Goal: Information Seeking & Learning: Understand process/instructions

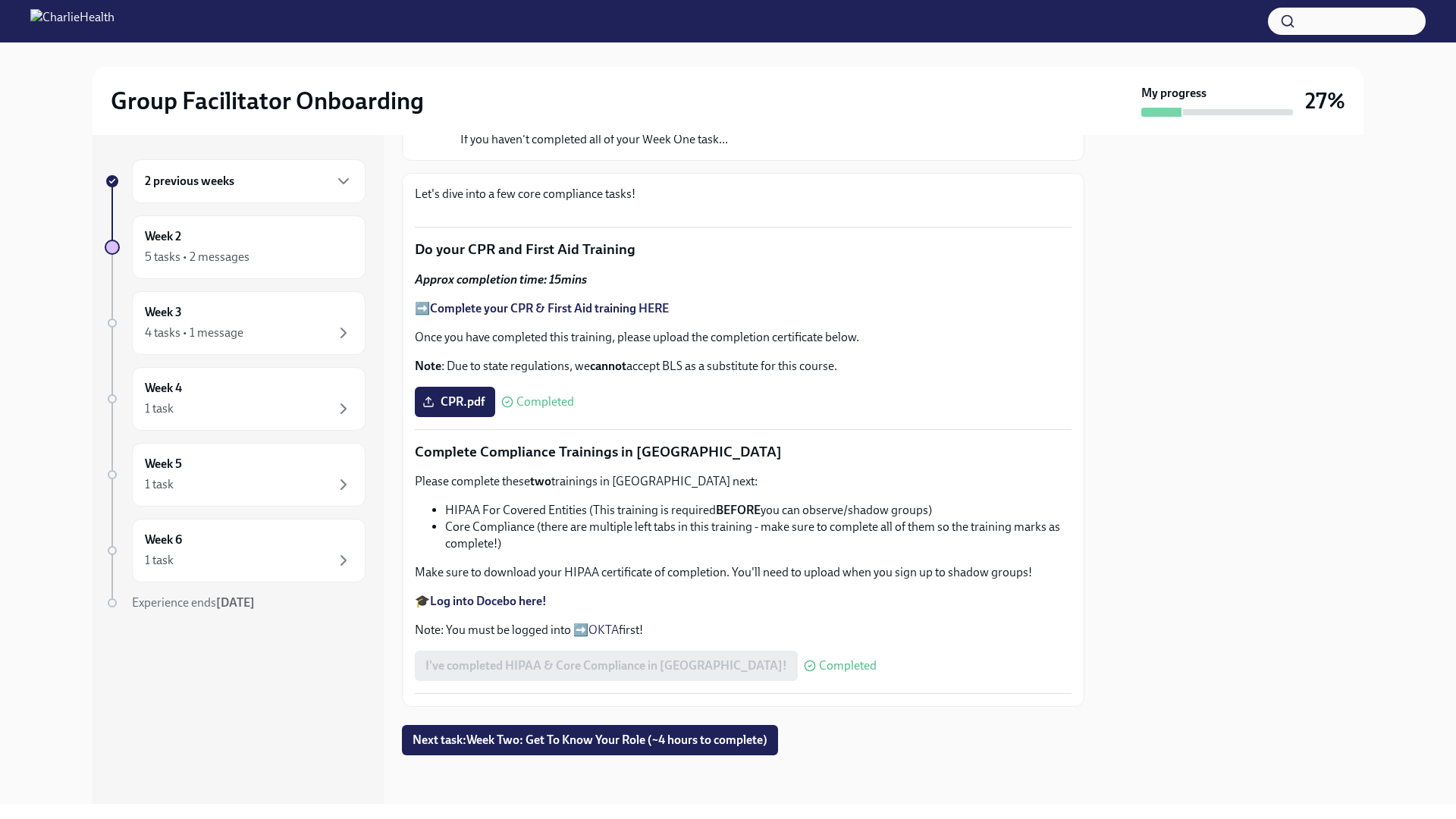
scroll to position [800, 0]
click at [590, 741] on span "Next task : Week Two: Get To Know Your Role (~4 hours to complete)" at bounding box center [589, 740] width 355 height 15
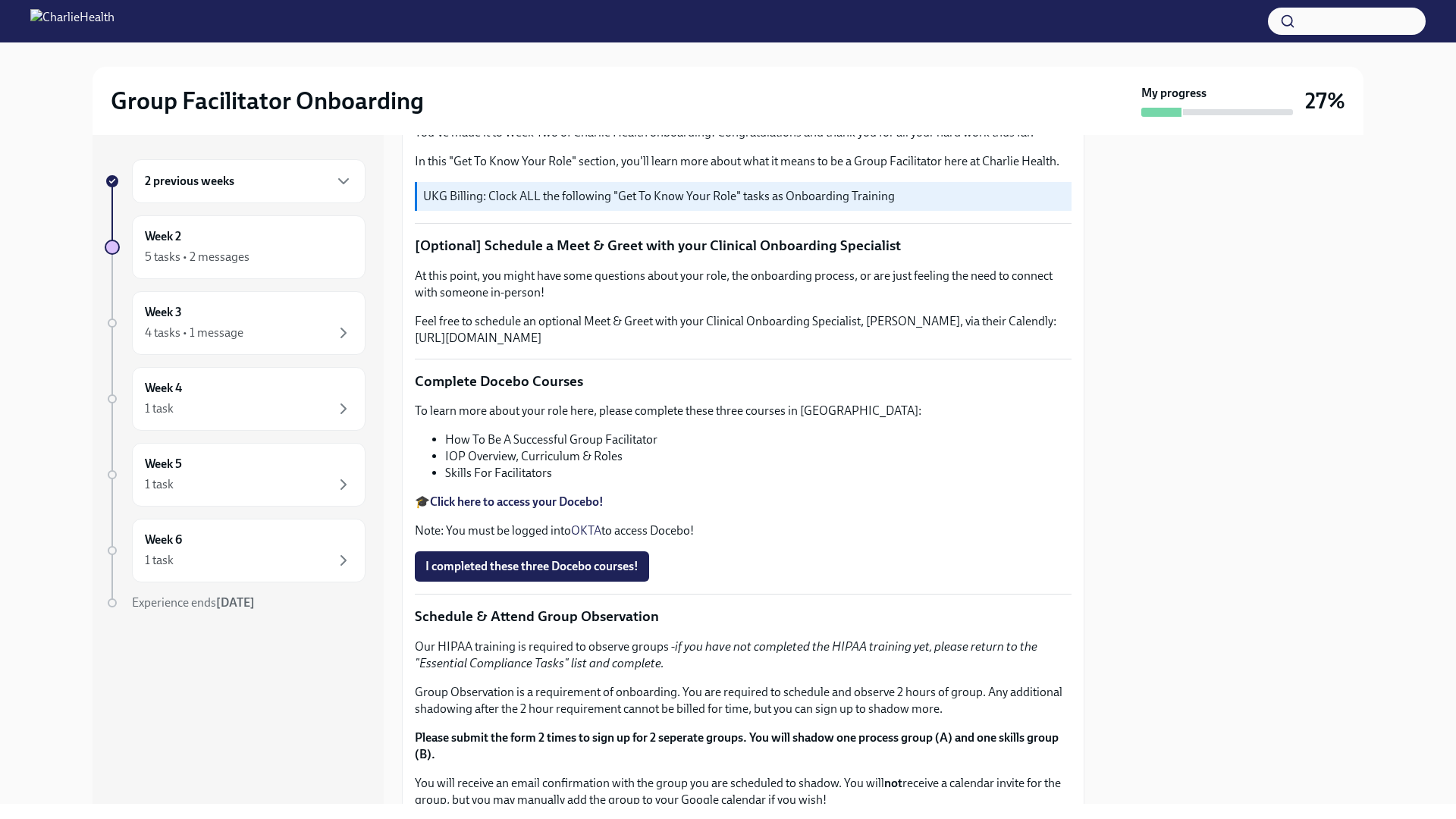
scroll to position [228, 0]
click at [305, 189] on div "2 previous weeks" at bounding box center [248, 181] width 208 height 18
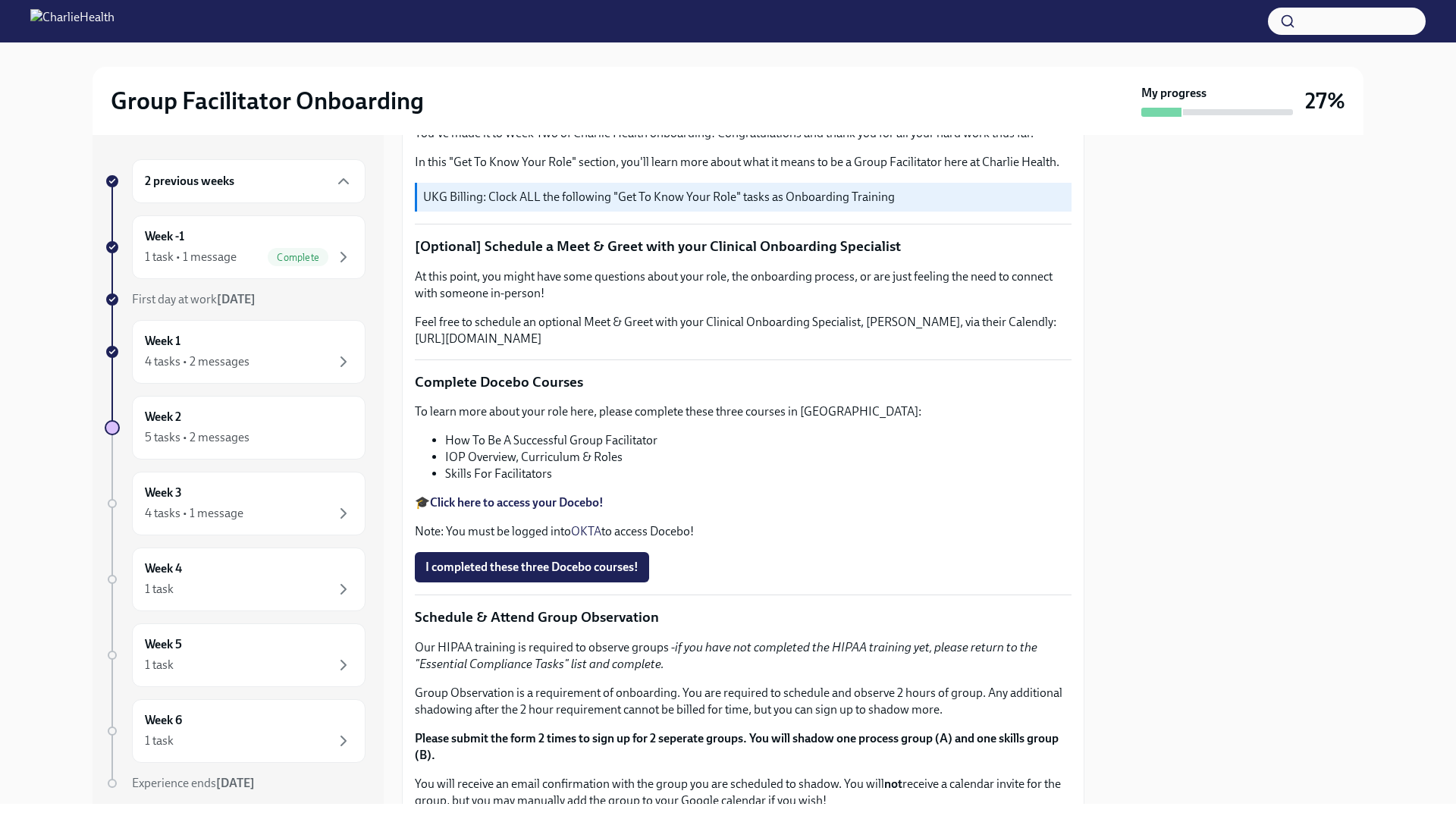
click at [238, 186] on div "2 previous weeks" at bounding box center [248, 181] width 208 height 18
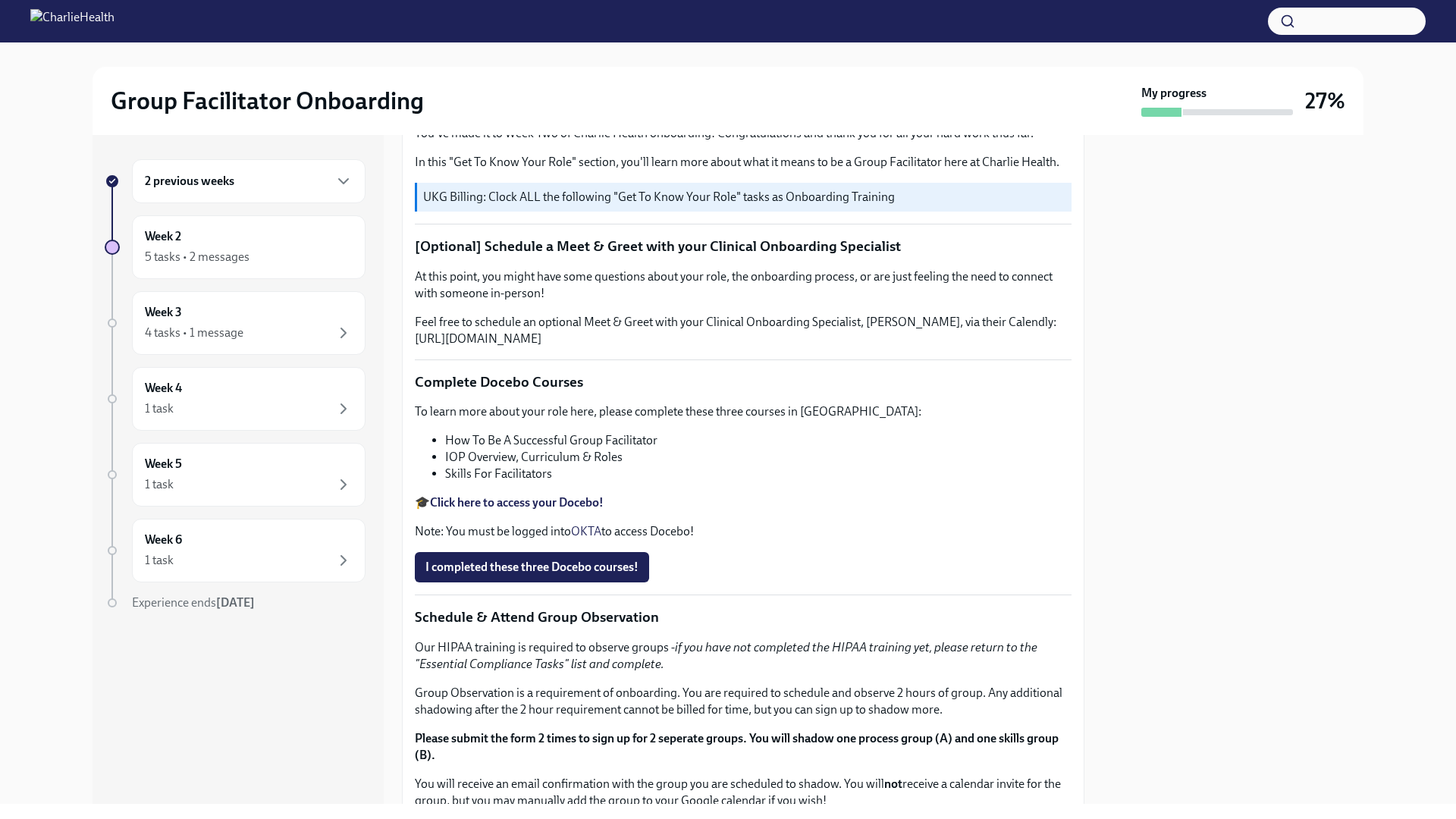
click at [277, 169] on div "2 previous weeks" at bounding box center [249, 181] width 234 height 44
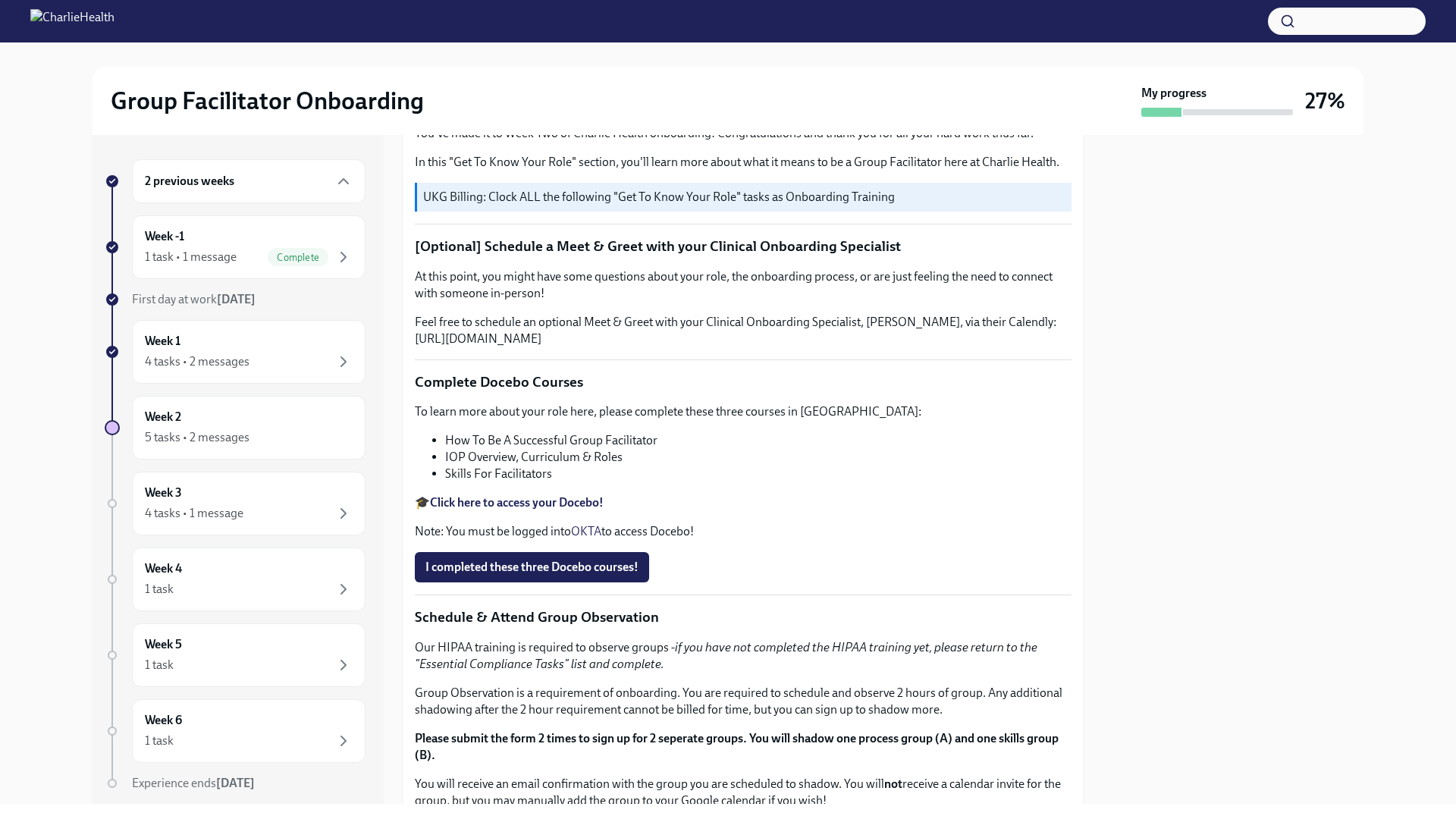
click at [342, 183] on div "2 previous weeks" at bounding box center [249, 181] width 234 height 44
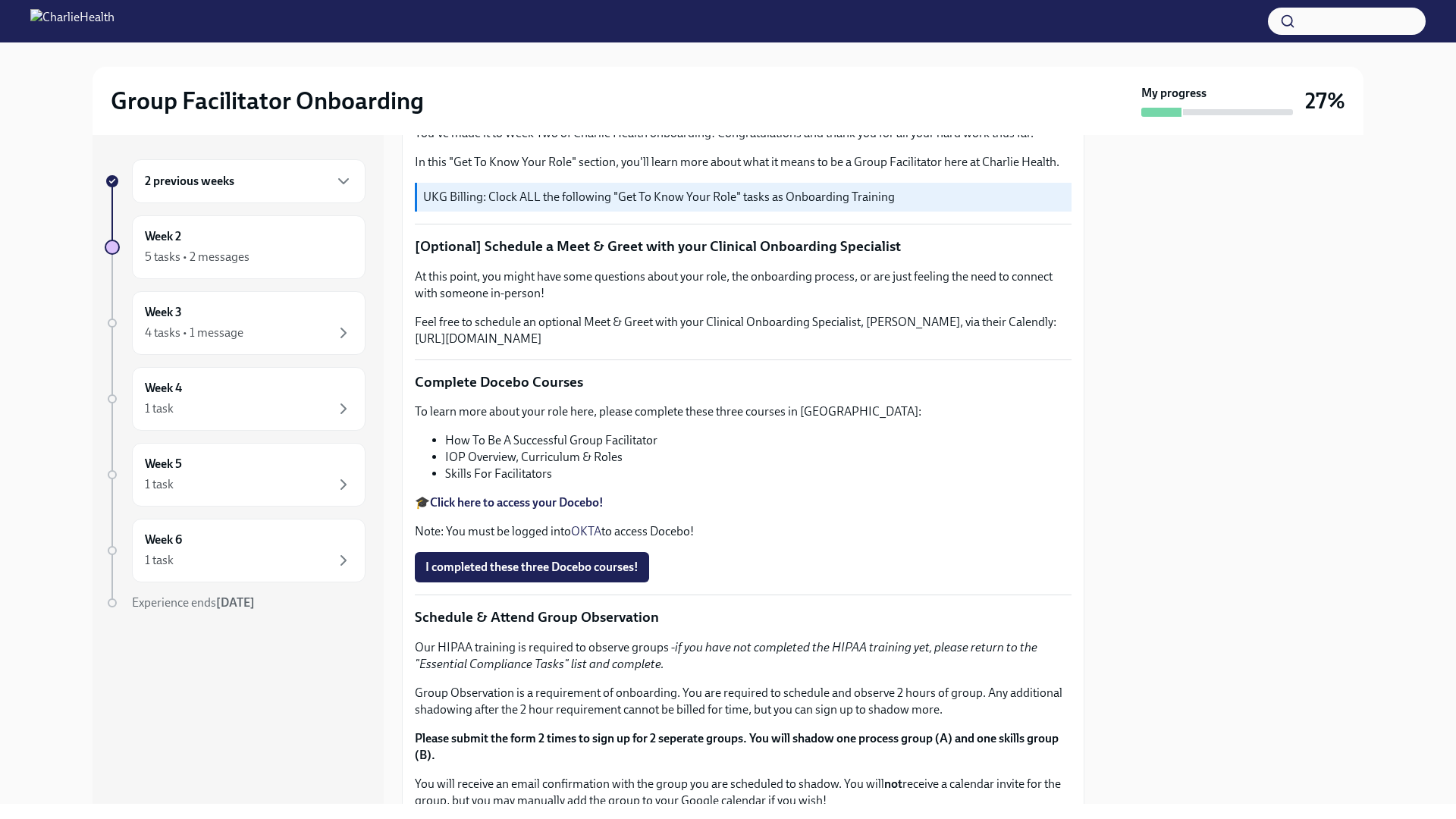
click at [342, 183] on icon "button" at bounding box center [344, 181] width 9 height 5
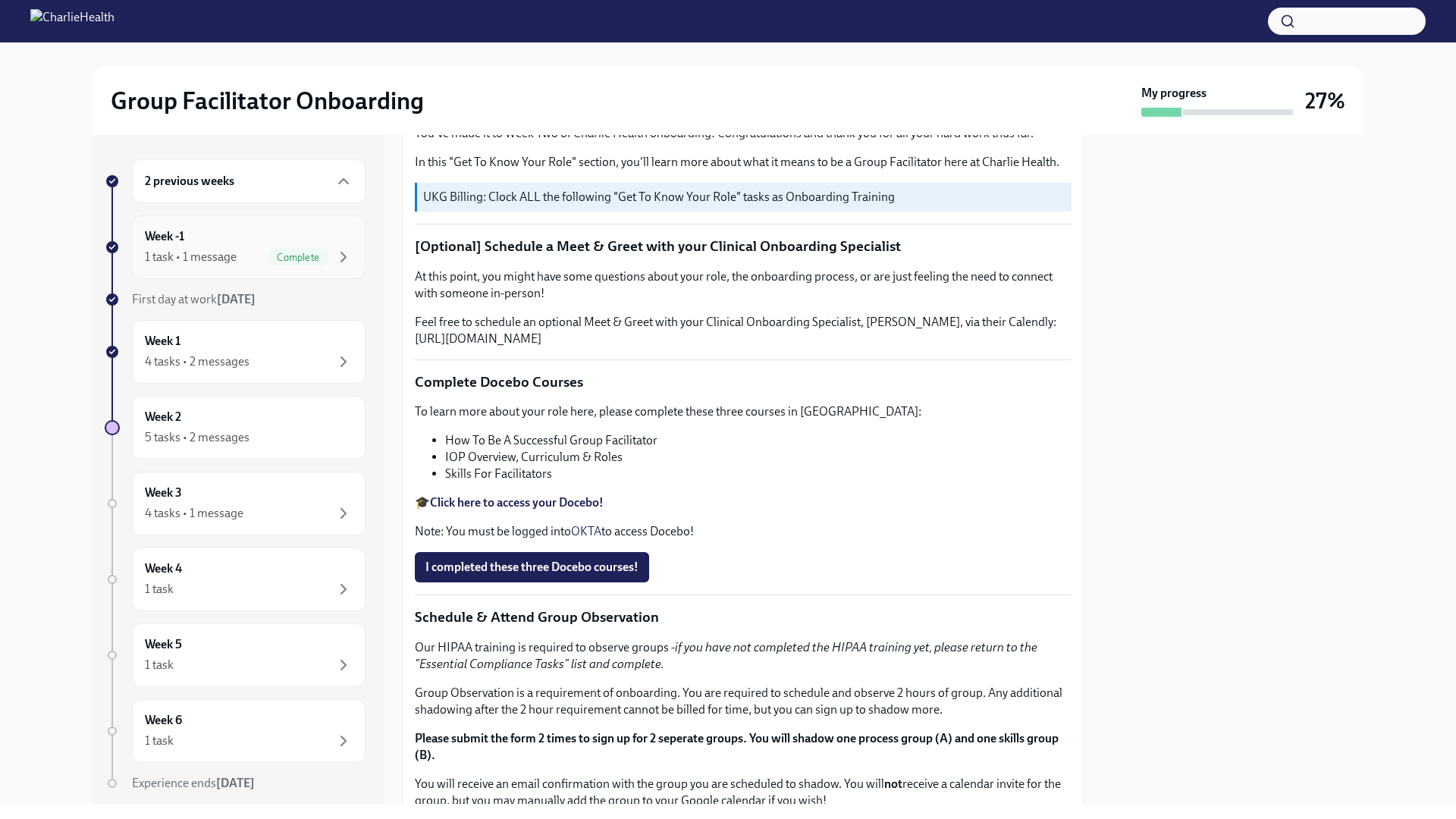
click at [182, 245] on div "Week -1 1 task • 1 message Complete" at bounding box center [248, 247] width 208 height 38
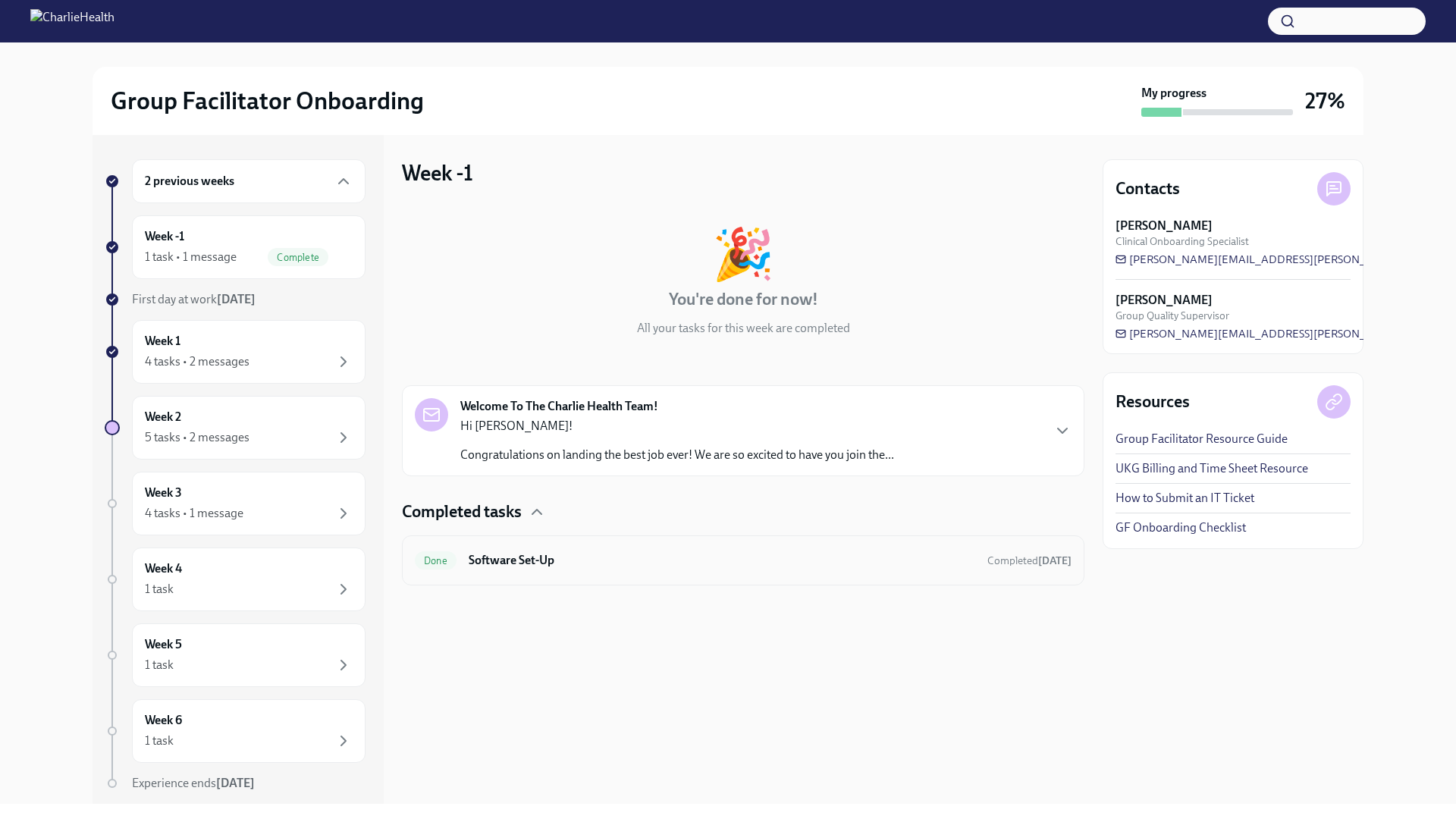
click at [643, 570] on div "Done Software Set-Up Completed [DATE]" at bounding box center [743, 561] width 657 height 25
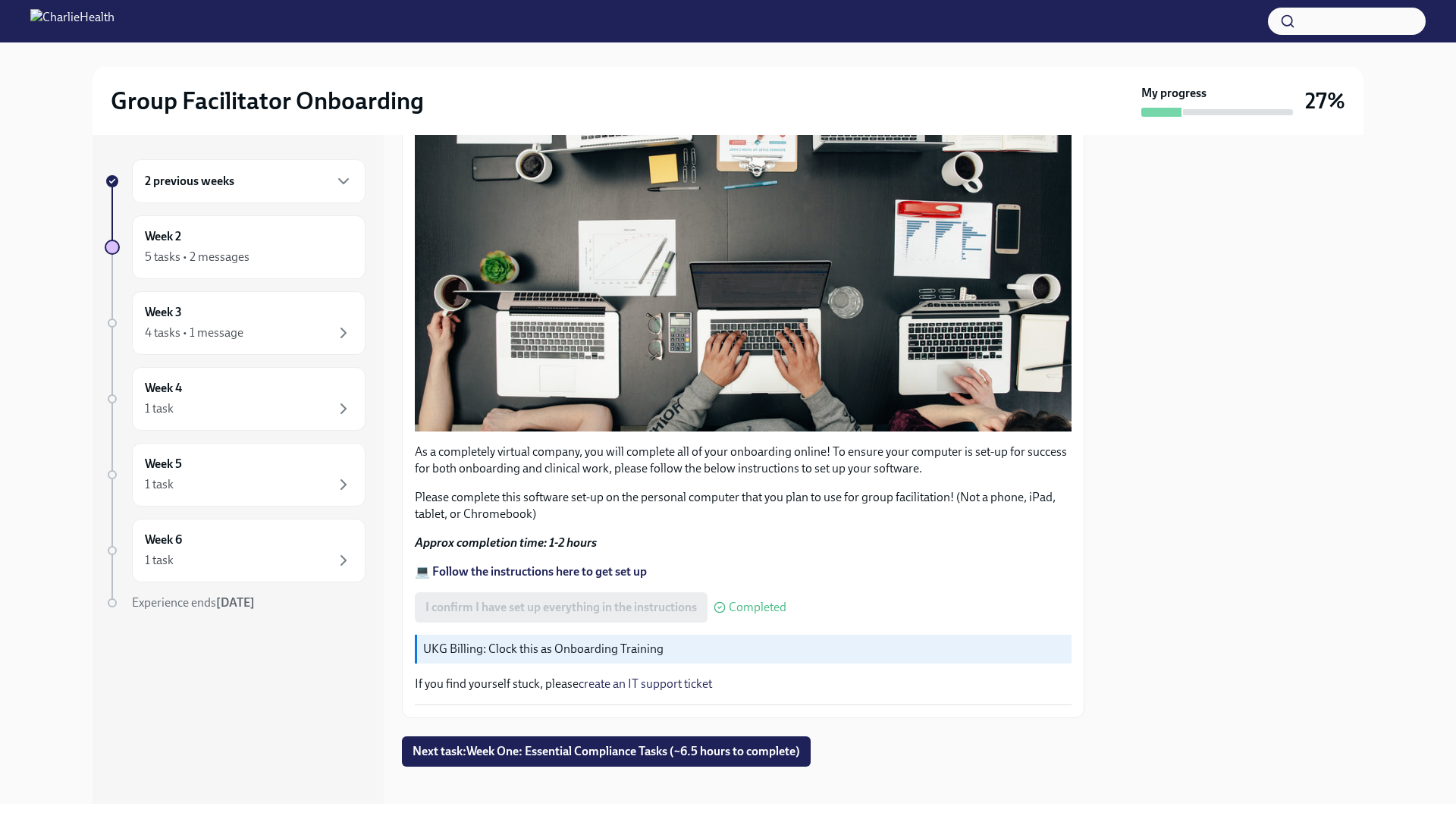
scroll to position [301, 0]
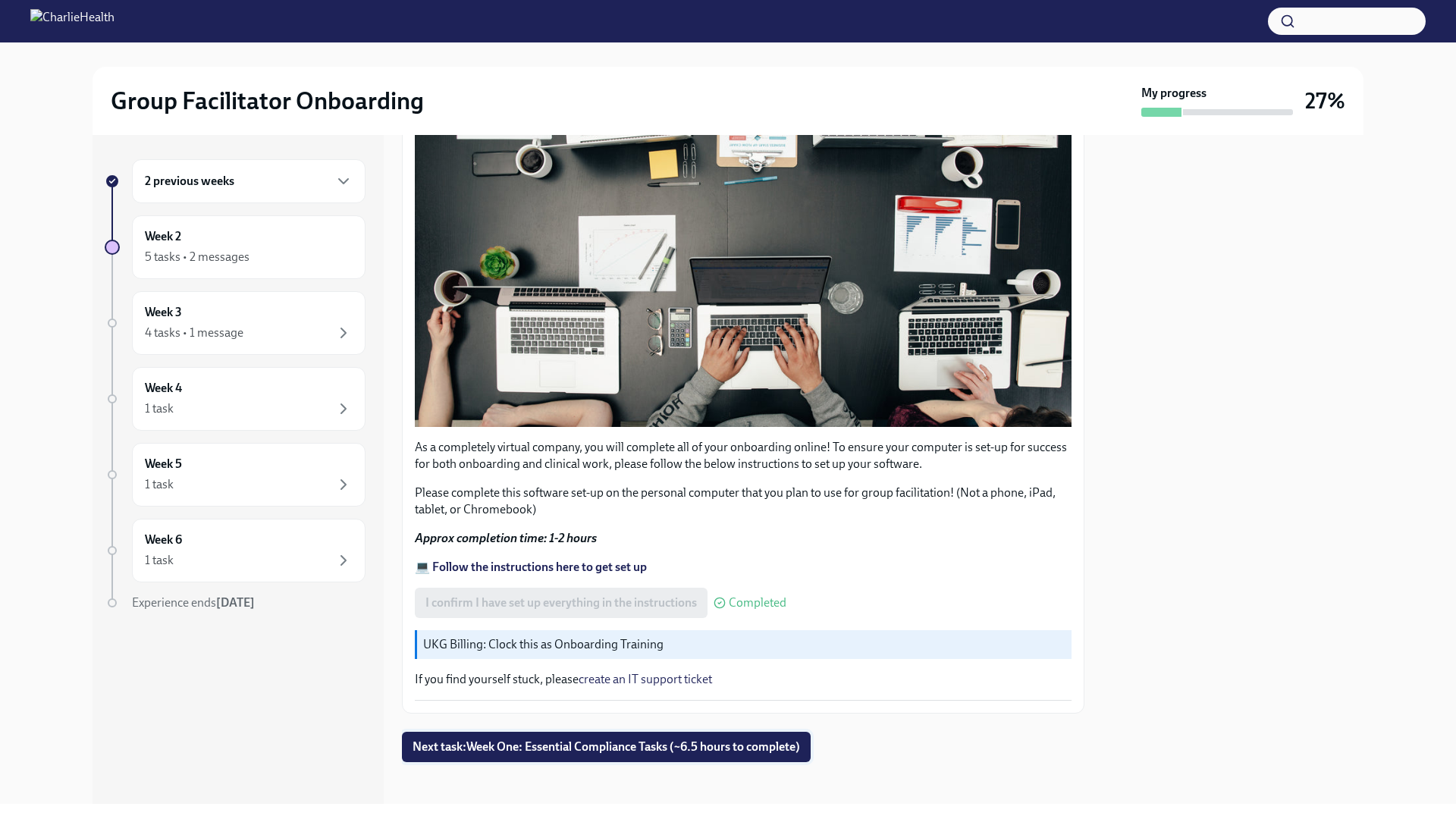
click at [697, 753] on button "Next task : Week One: Essential Compliance Tasks (~6.5 hours to complete)" at bounding box center [605, 746] width 408 height 30
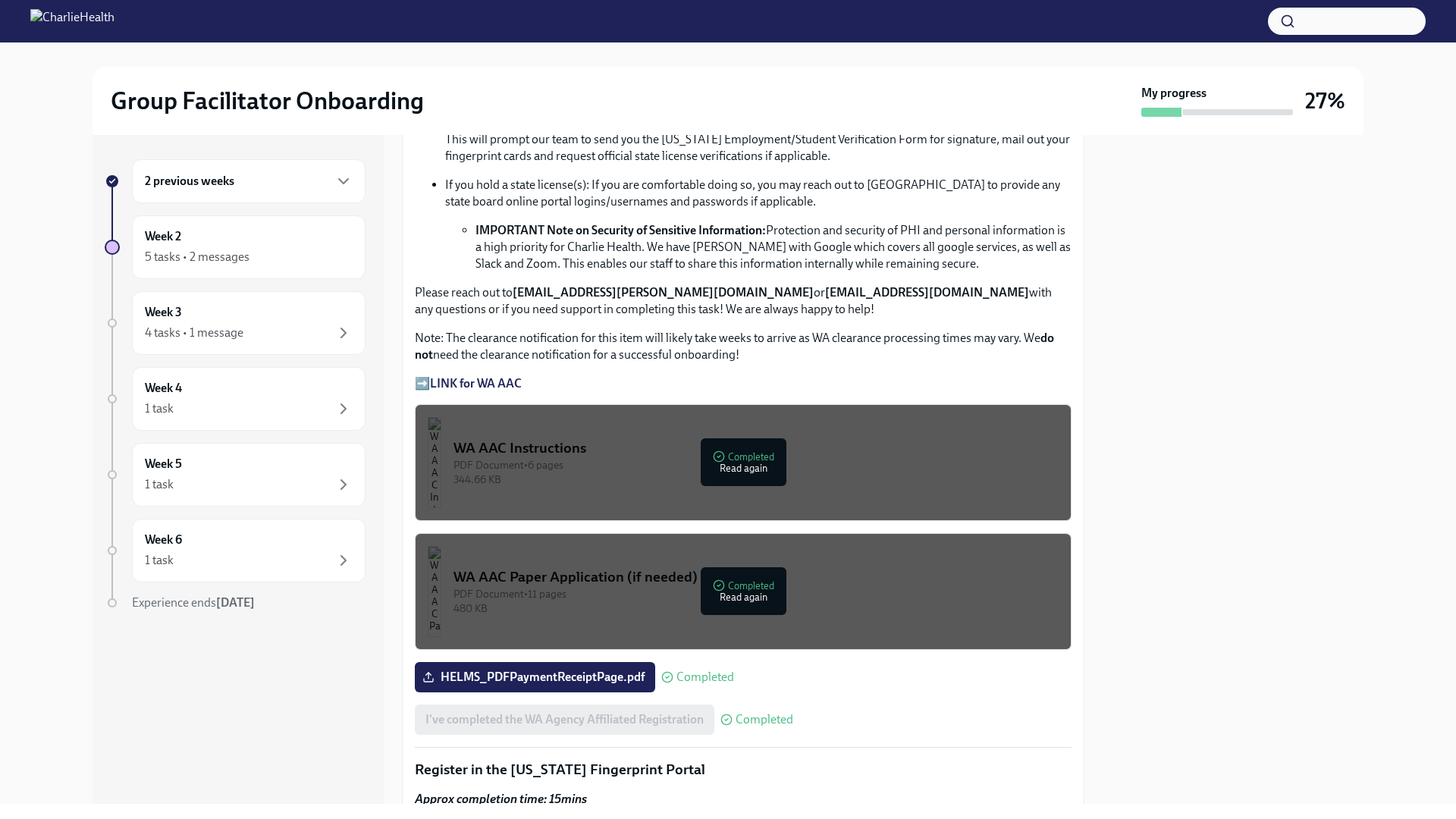
scroll to position [1061, 0]
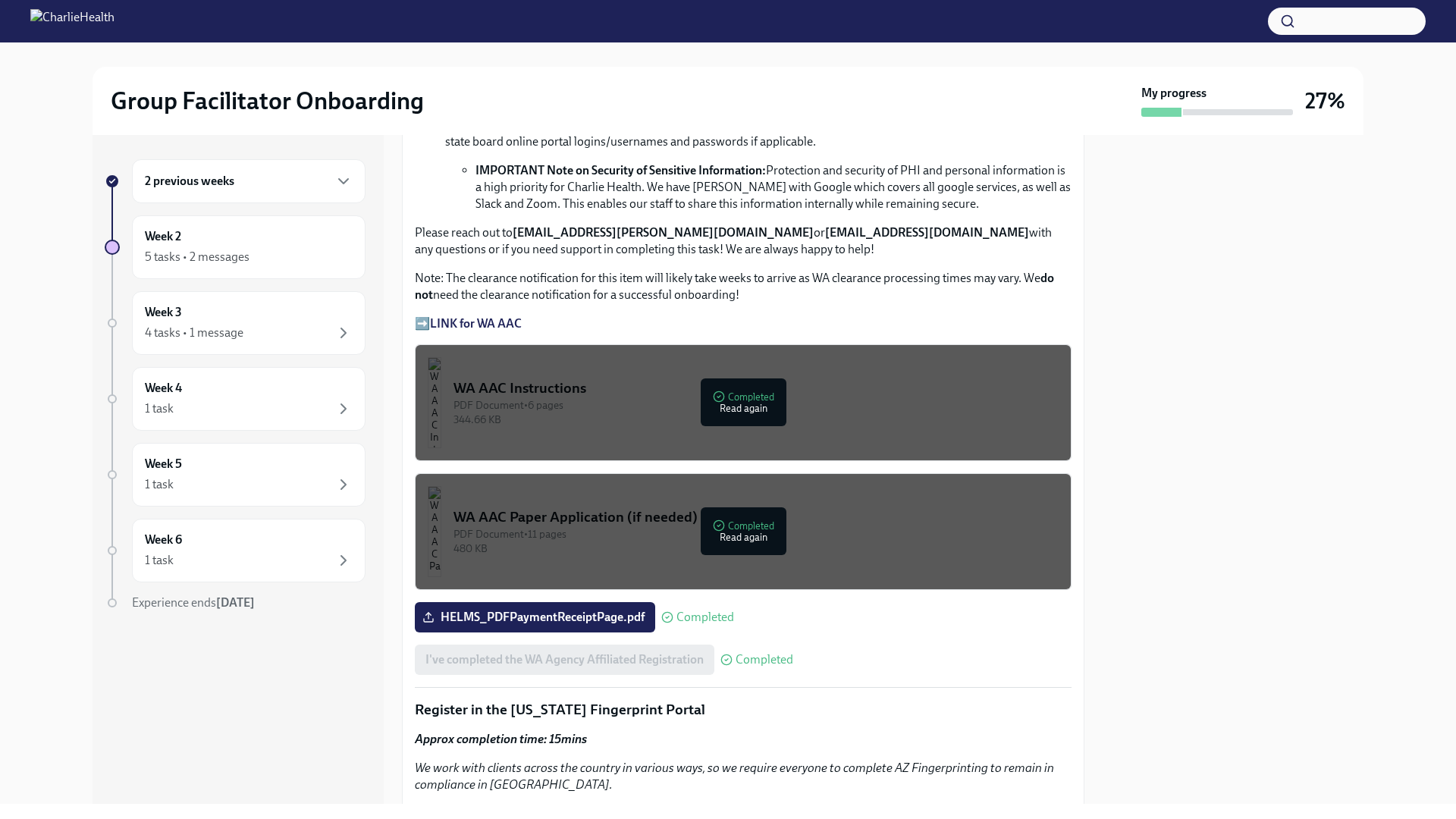
click at [713, 398] on div "PDF Document • 6 pages" at bounding box center [755, 405] width 605 height 15
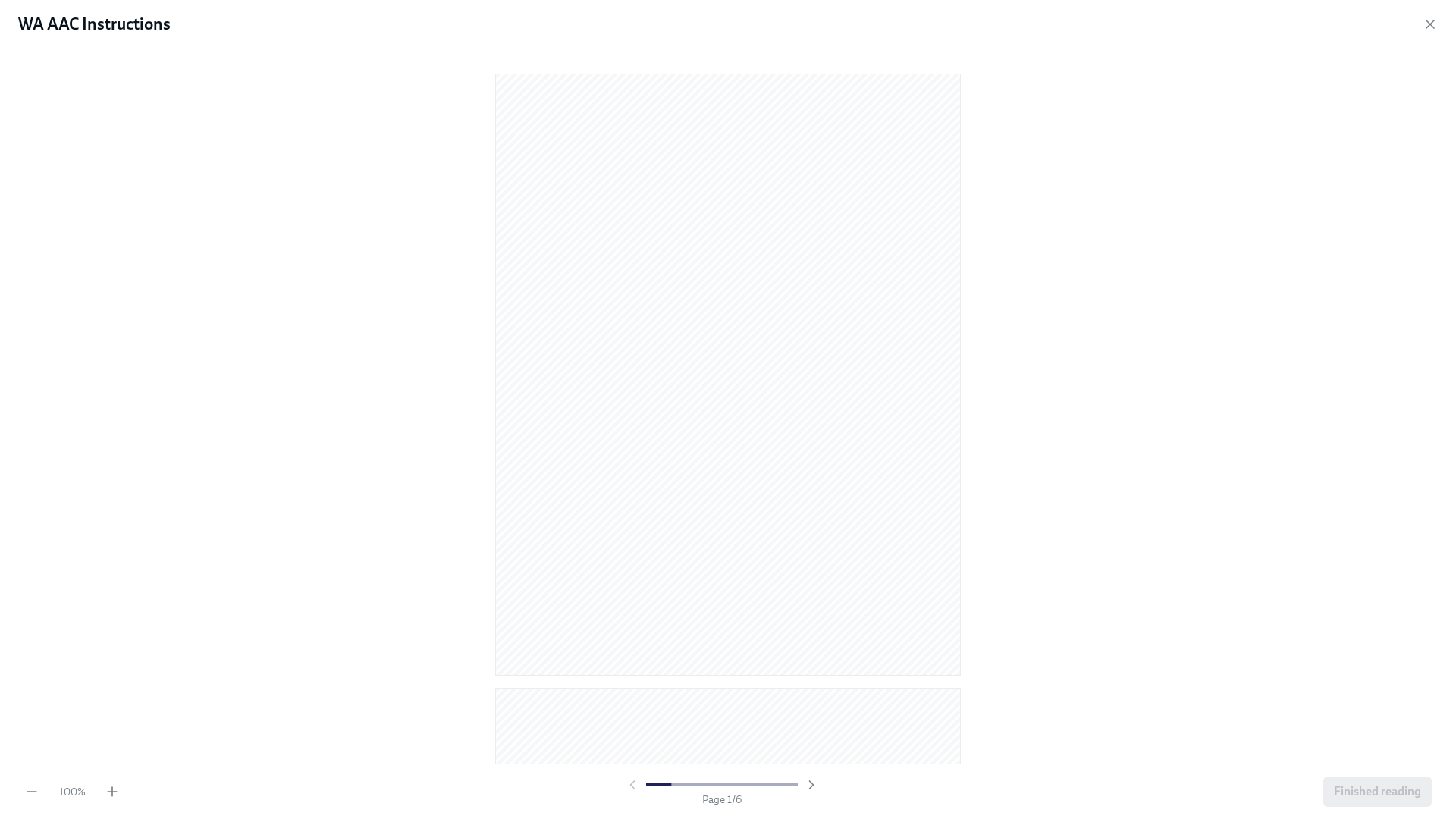
click at [102, 784] on div "100 %" at bounding box center [72, 791] width 95 height 15
drag, startPoint x: 121, startPoint y: 790, endPoint x: 111, endPoint y: 791, distance: 10.0
click at [120, 790] on div "100 % Page 1 / 6 Finished reading" at bounding box center [728, 791] width 1456 height 55
click at [108, 791] on icon "button" at bounding box center [112, 791] width 15 height 15
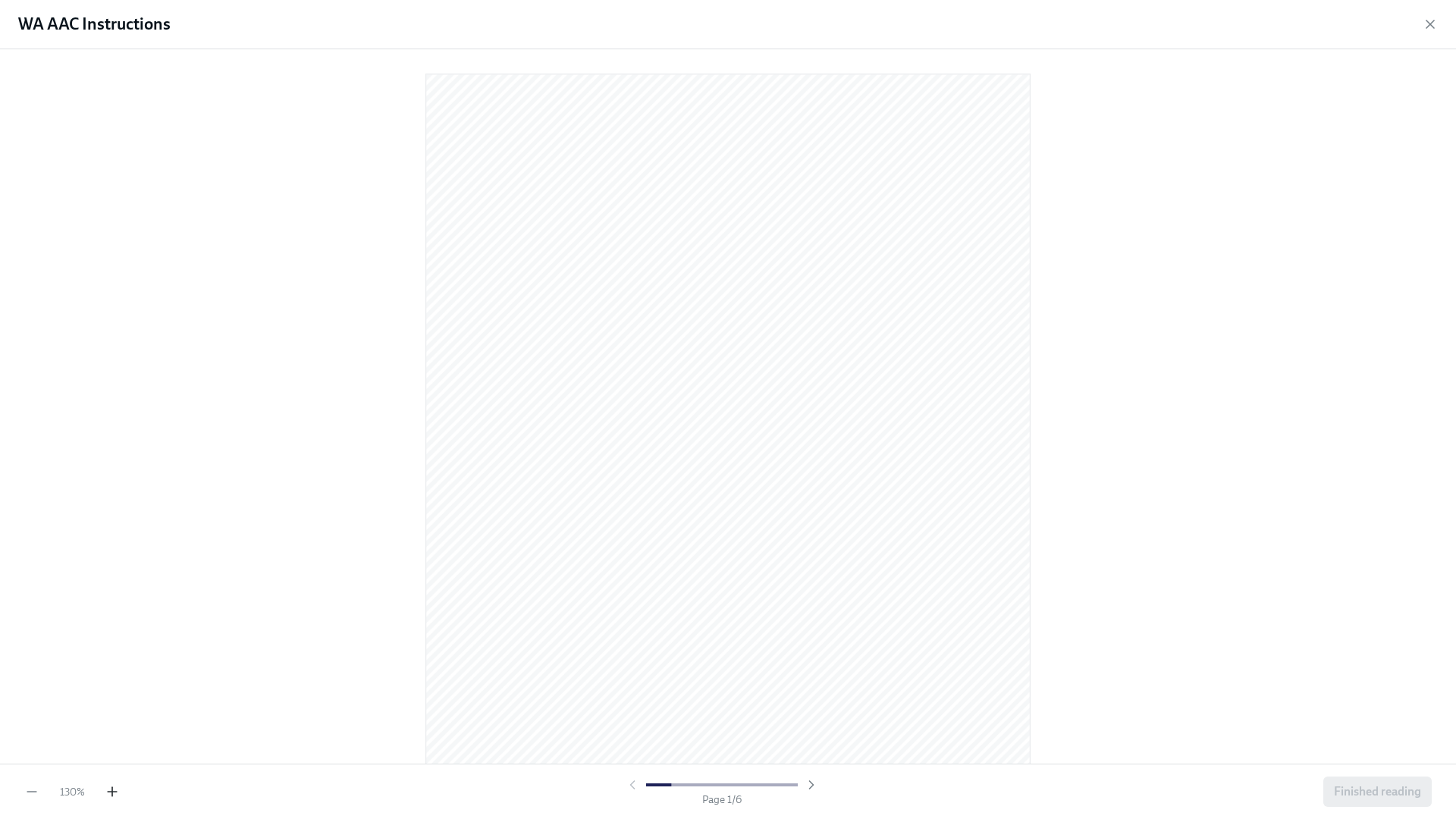
click at [108, 791] on icon "button" at bounding box center [112, 791] width 15 height 15
click at [1431, 25] on icon "button" at bounding box center [1430, 25] width 8 height 8
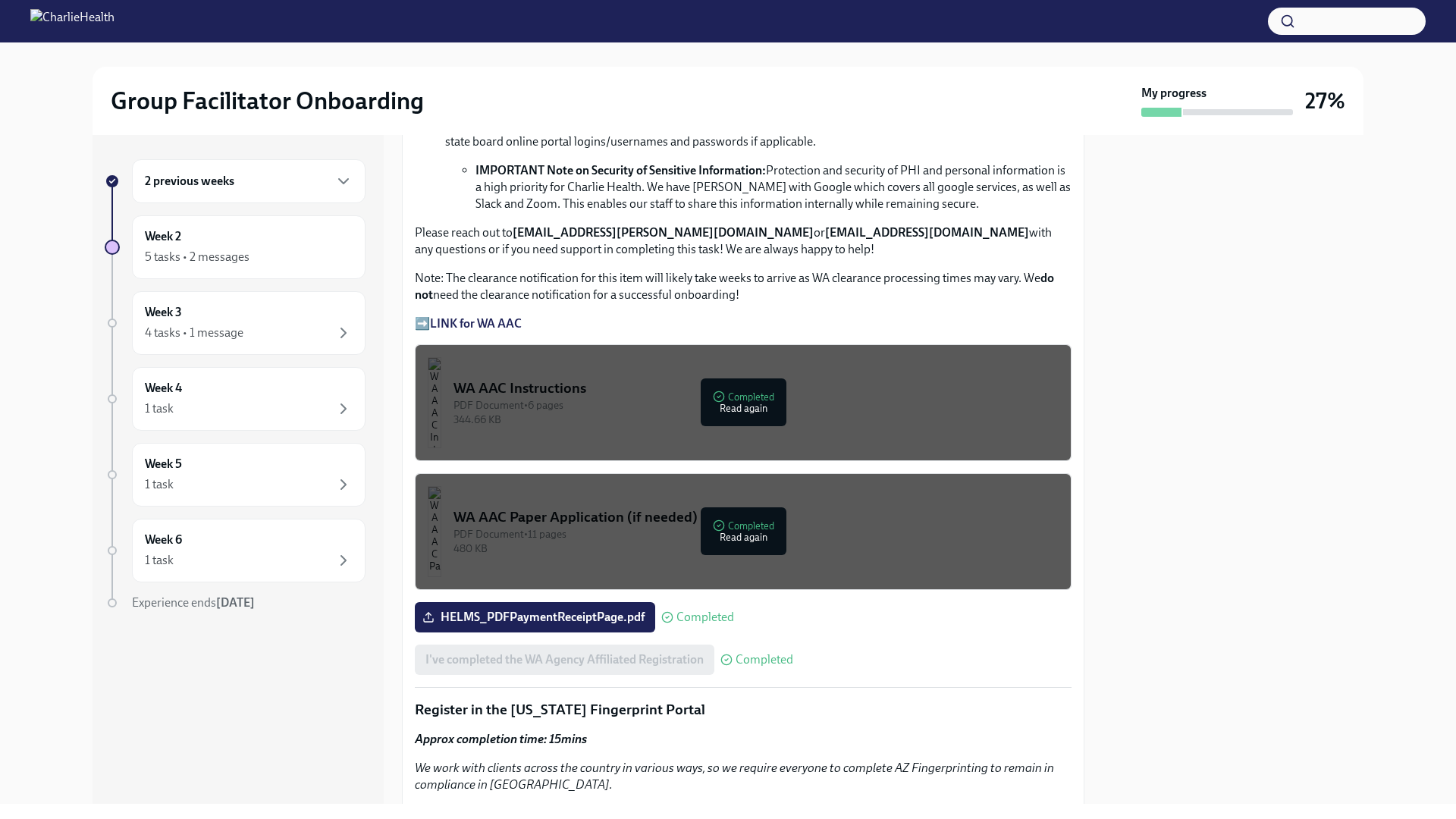
click at [721, 531] on div "PDF Document • 11 pages" at bounding box center [755, 534] width 605 height 15
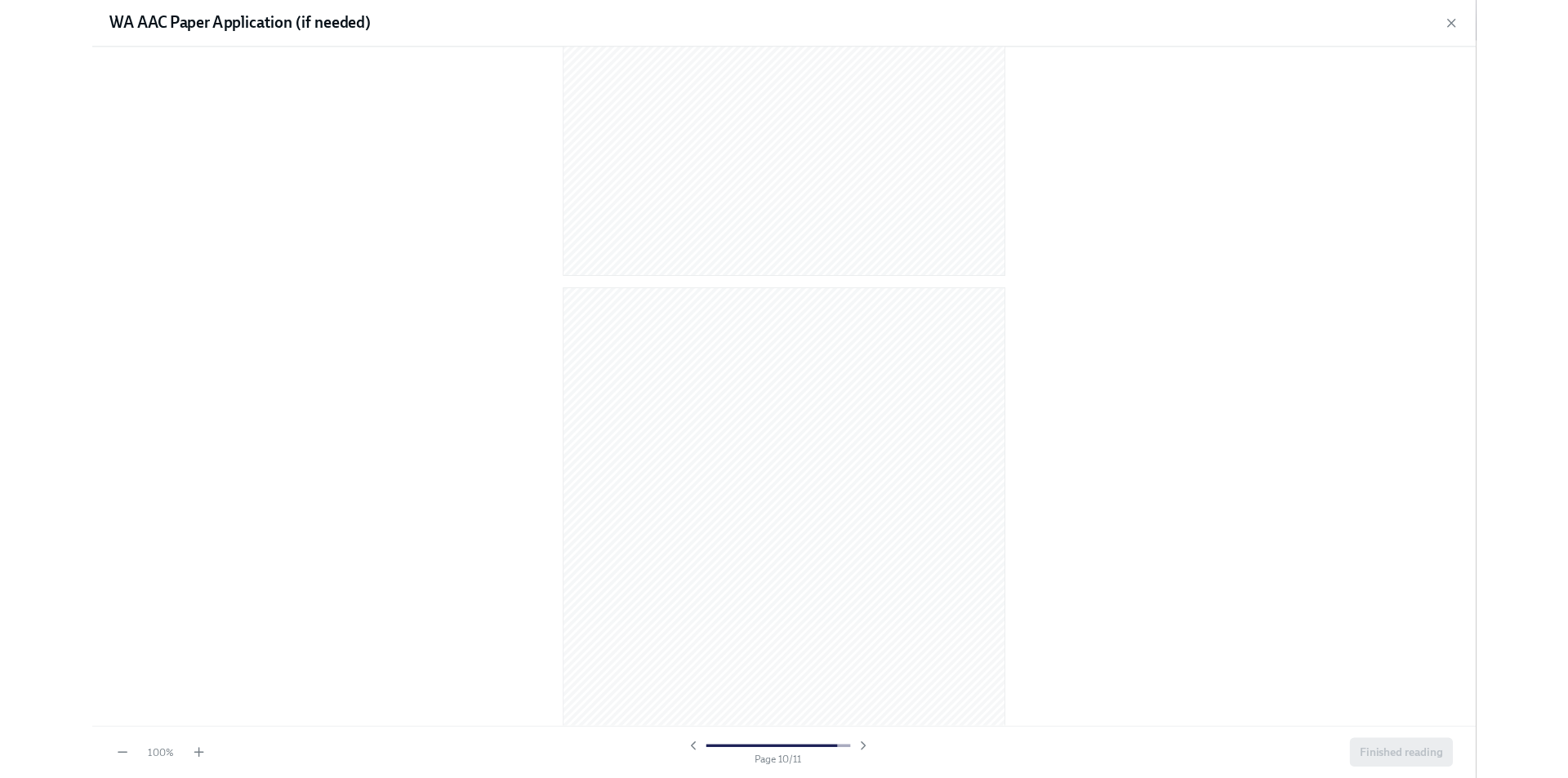
scroll to position [5705, 0]
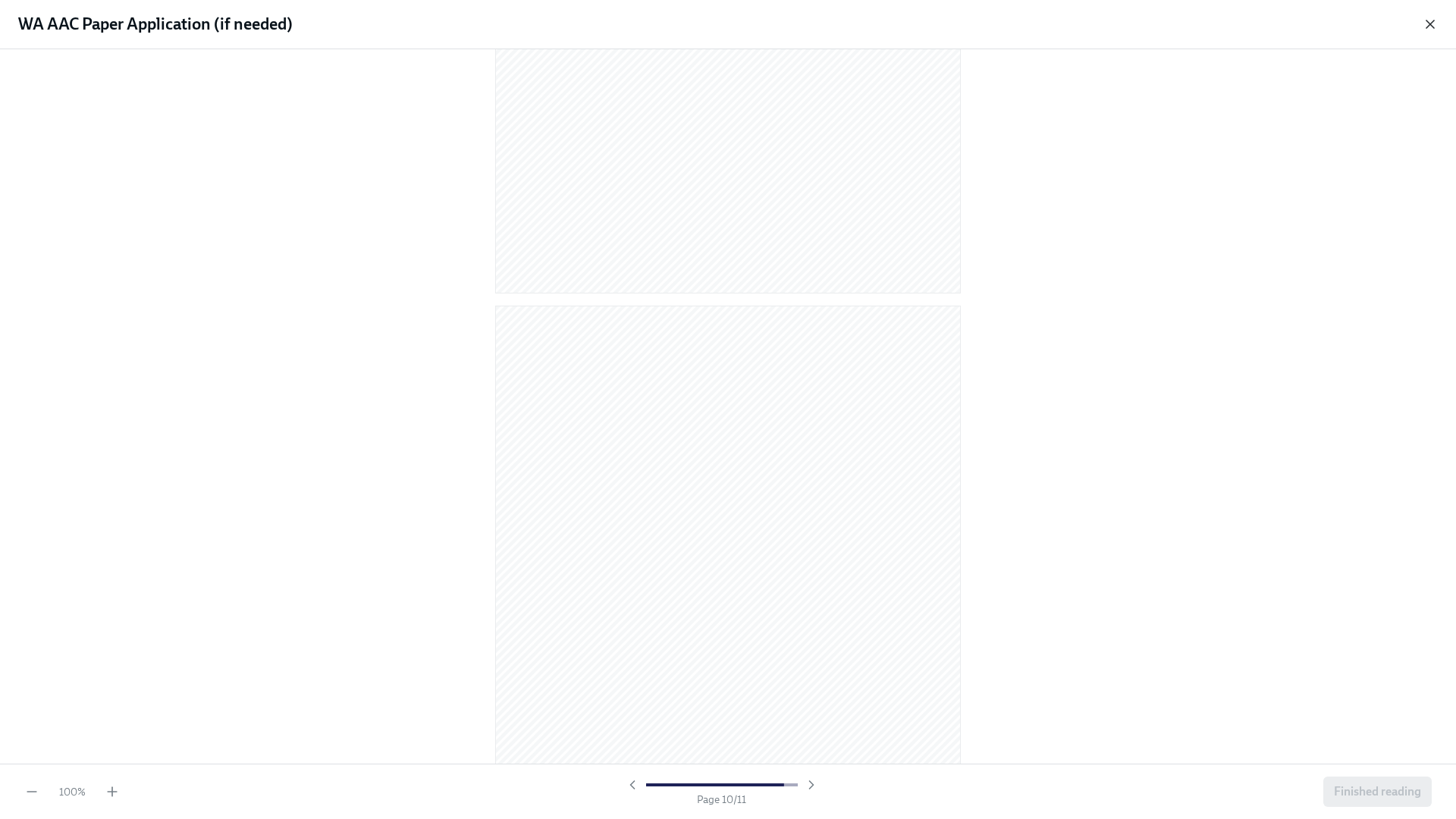
click at [1428, 27] on icon "button" at bounding box center [1430, 25] width 8 height 8
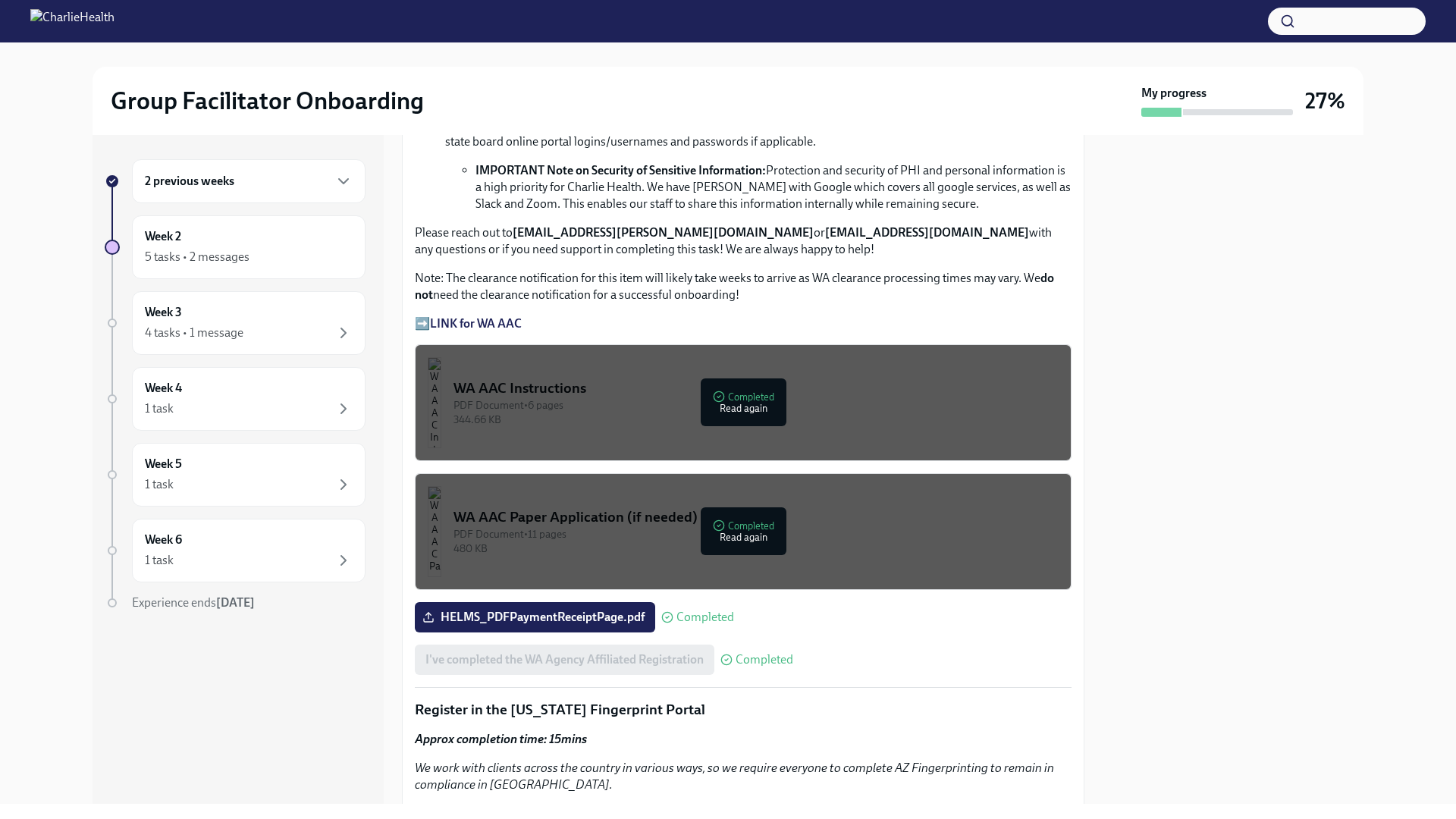
click at [485, 316] on strong "LINK for WA AAC" at bounding box center [475, 323] width 92 height 15
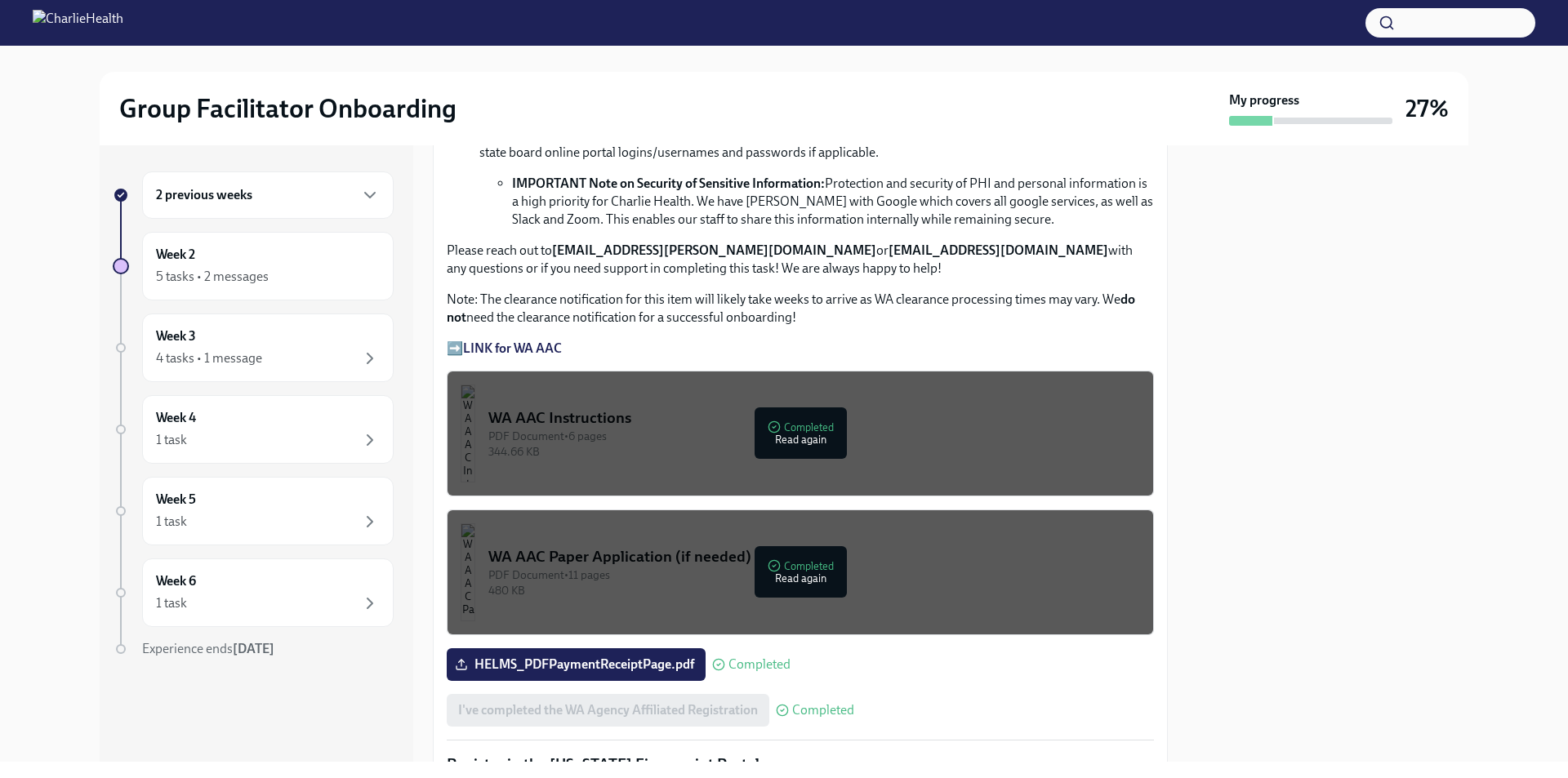
scroll to position [1225, 0]
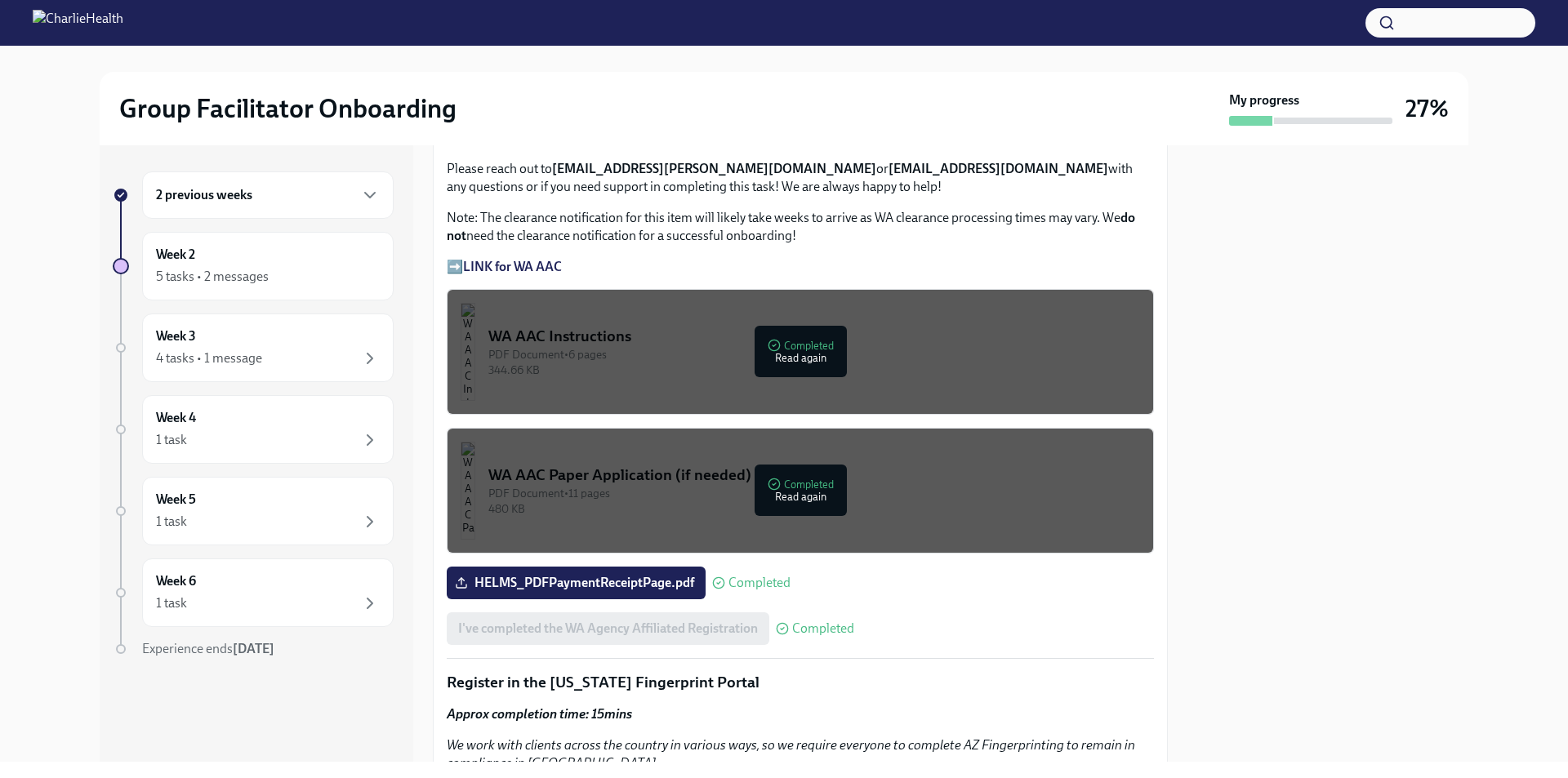
click at [782, 347] on div "PDF Document • 6 pages" at bounding box center [813, 355] width 652 height 16
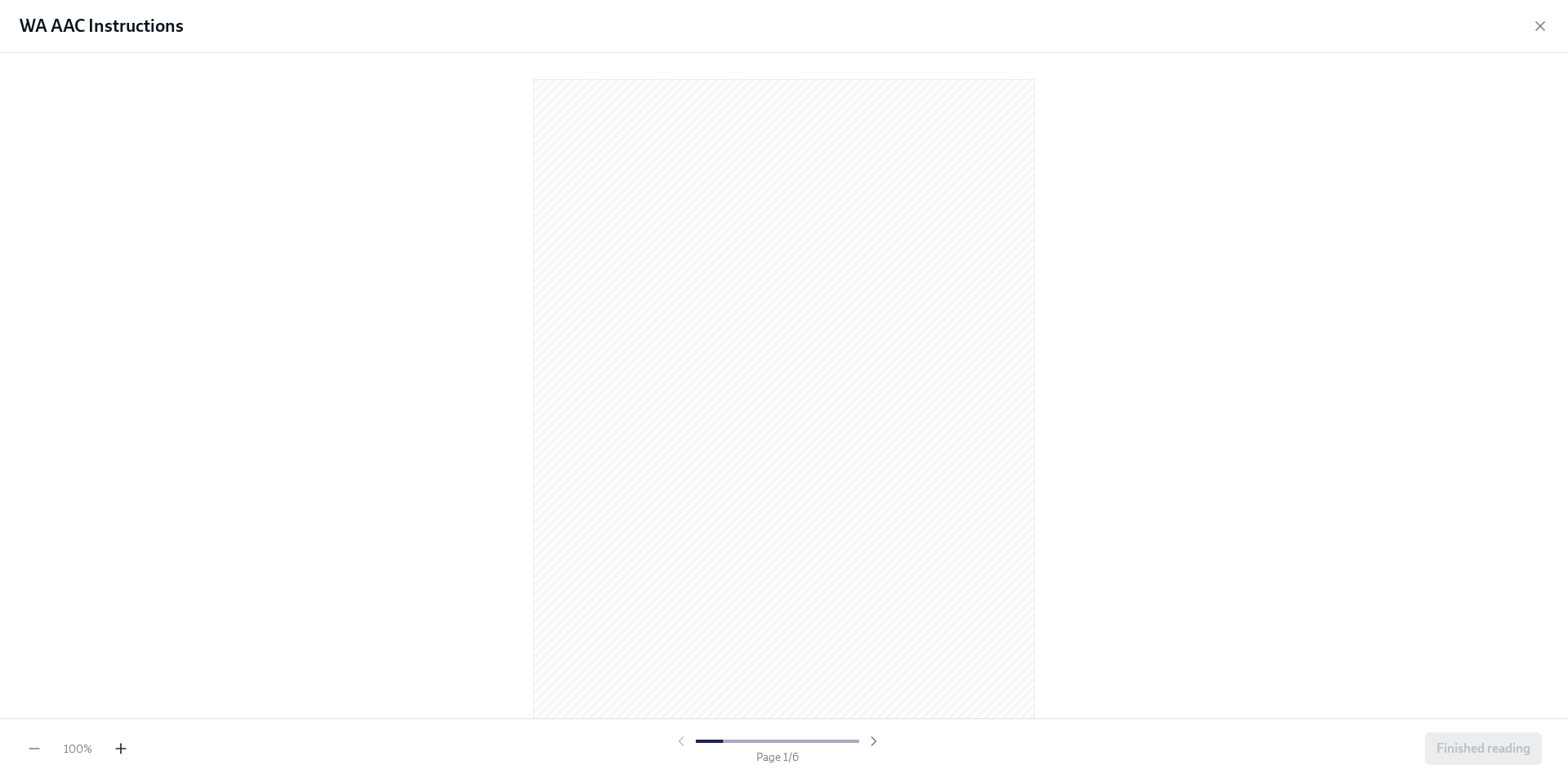
click at [118, 752] on icon "button" at bounding box center [121, 749] width 17 height 17
